Goal: Information Seeking & Learning: Find specific fact

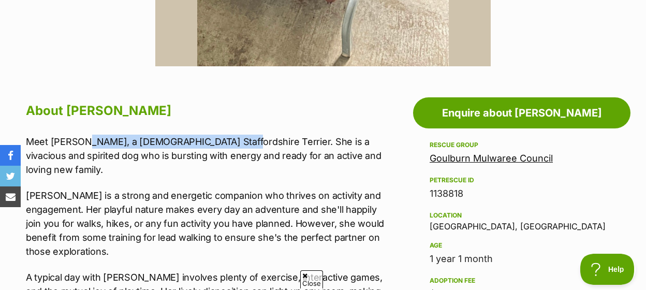
drag, startPoint x: 83, startPoint y: 151, endPoint x: 220, endPoint y: 150, distance: 136.7
click at [220, 150] on p "Meet Amber, a 1 year old Staffordshire Terrier. She is a vivacious and spirited…" at bounding box center [205, 156] width 359 height 42
copy p "a 1 year old Staffordshire Terrier"
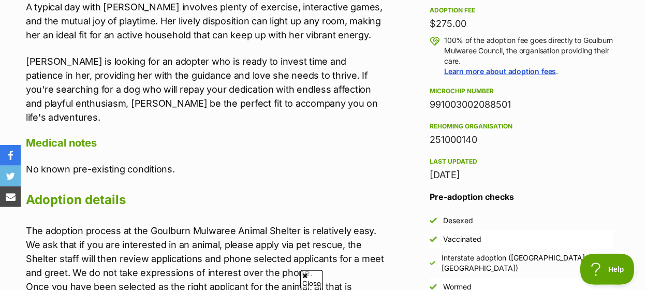
scroll to position [754, 0]
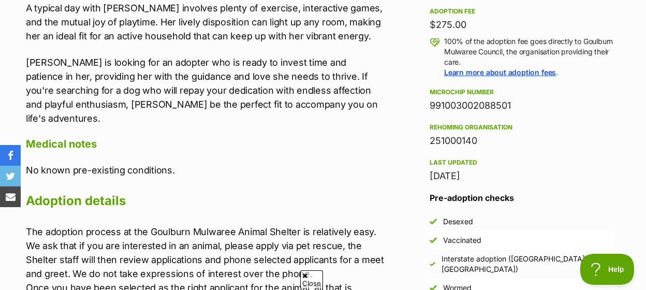
drag, startPoint x: 431, startPoint y: 102, endPoint x: 495, endPoint y: 100, distance: 64.2
click at [495, 96] on div "Microchip number" at bounding box center [522, 92] width 184 height 8
copy div "Microchip number"
drag, startPoint x: 514, startPoint y: 113, endPoint x: 432, endPoint y: 115, distance: 81.8
click at [432, 113] on div "991003002088501" at bounding box center [522, 105] width 184 height 14
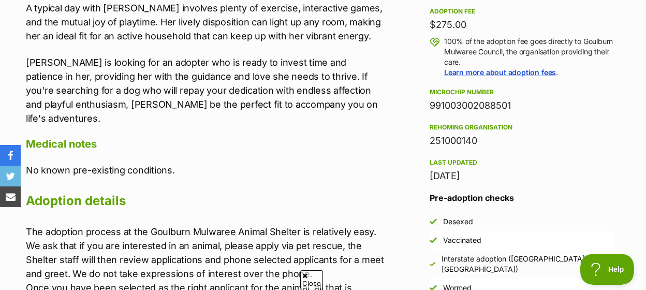
copy div "991003002088501"
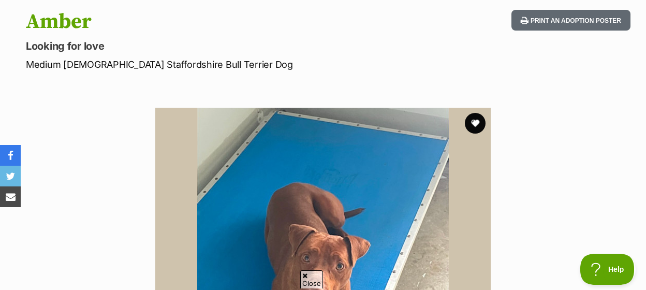
scroll to position [0, 0]
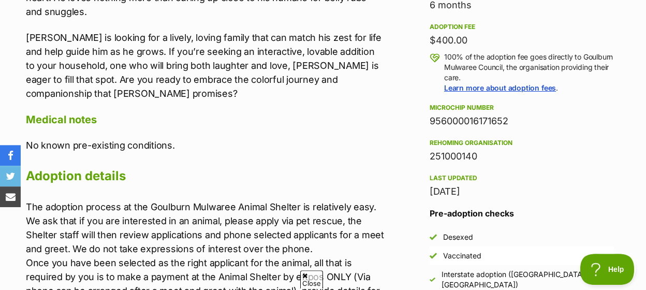
scroll to position [754, 0]
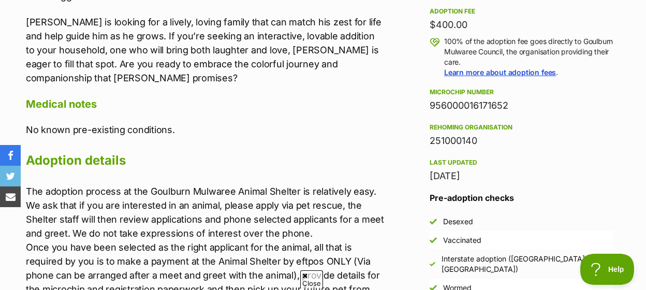
drag, startPoint x: 426, startPoint y: 100, endPoint x: 509, endPoint y: 114, distance: 84.1
click at [509, 114] on aside "Rescue group Goulburn Mulwaree Council PetRescue ID 1137987 Location Goulburn, …" at bounding box center [521, 84] width 217 height 428
copy div "Microchip number 956000016171652"
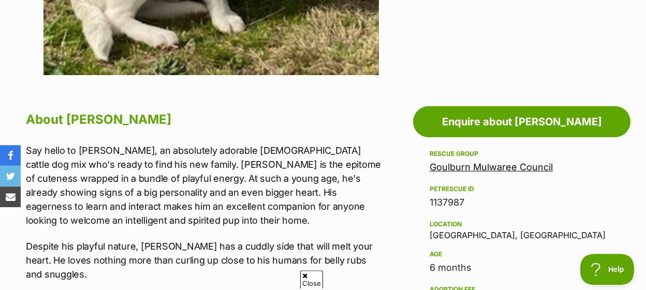
scroll to position [484, 0]
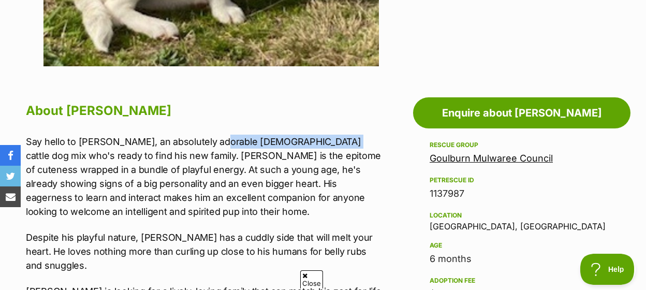
drag, startPoint x: 217, startPoint y: 151, endPoint x: 333, endPoint y: 152, distance: 116.5
click at [333, 152] on p "Say hello to Murphy, an absolutely adorable 5-month-old cattle dog mix who's re…" at bounding box center [205, 177] width 359 height 84
copy p "5-month-old cattle dog mix"
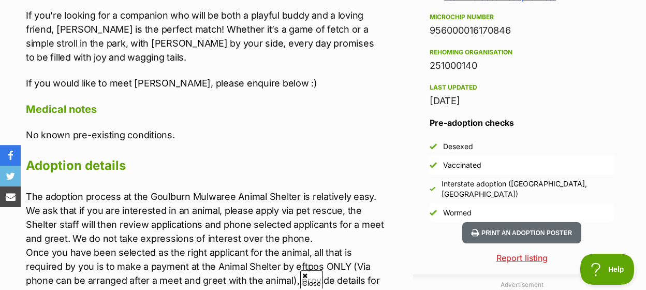
scroll to position [807, 0]
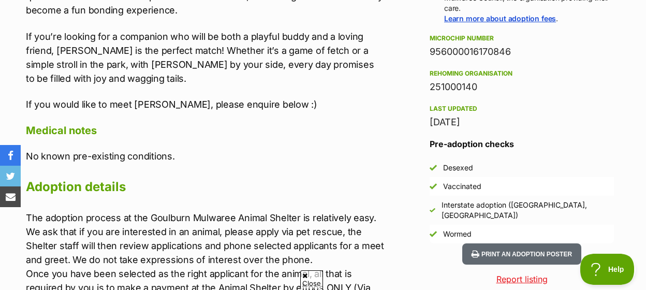
drag, startPoint x: 510, startPoint y: 60, endPoint x: 432, endPoint y: 59, distance: 78.2
click at [432, 59] on div "956000016170846" at bounding box center [522, 52] width 184 height 14
copy div "956000016170846"
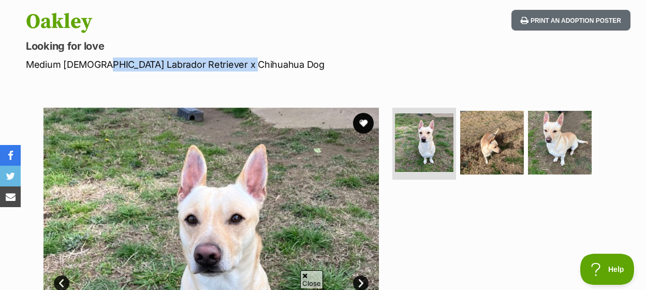
drag, startPoint x: 241, startPoint y: 73, endPoint x: 98, endPoint y: 73, distance: 142.9
click at [98, 71] on p "Medium [DEMOGRAPHIC_DATA] Labrador Retriever x Chihuahua Dog" at bounding box center [210, 64] width 369 height 14
click at [152, 71] on p "Medium [DEMOGRAPHIC_DATA] Labrador Retriever x Chihuahua Dog" at bounding box center [210, 64] width 369 height 14
drag, startPoint x: 247, startPoint y: 72, endPoint x: 86, endPoint y: 71, distance: 161.0
click at [86, 71] on p "Medium Male Labrador Retriever x Chihuahua Dog" at bounding box center [210, 64] width 369 height 14
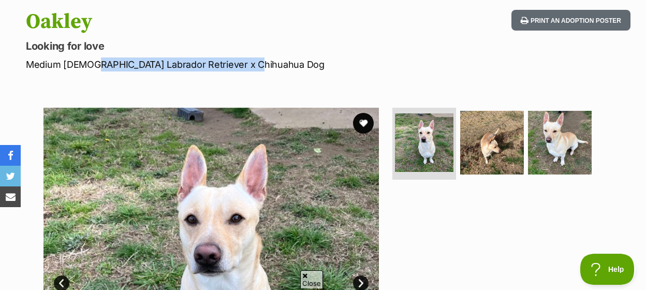
copy p "Labrador Retriever x Chihuahua Dog"
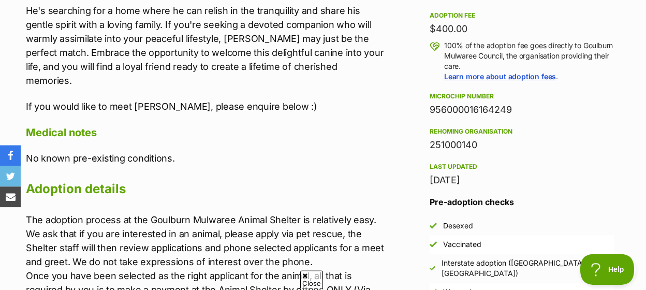
scroll to position [754, 0]
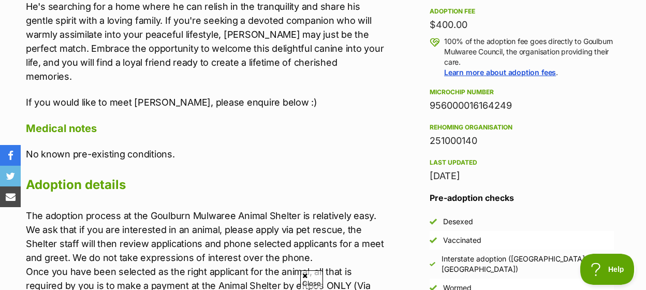
drag, startPoint x: 512, startPoint y: 113, endPoint x: 431, endPoint y: 112, distance: 80.8
click at [431, 112] on div "956000016164249" at bounding box center [522, 105] width 184 height 14
copy div "956000016164249"
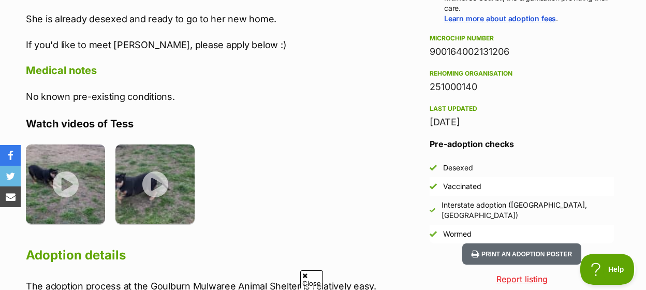
drag, startPoint x: 512, startPoint y: 59, endPoint x: 431, endPoint y: 64, distance: 81.4
click at [431, 59] on div "900164002131206" at bounding box center [522, 52] width 184 height 14
